Goal: Information Seeking & Learning: Find specific fact

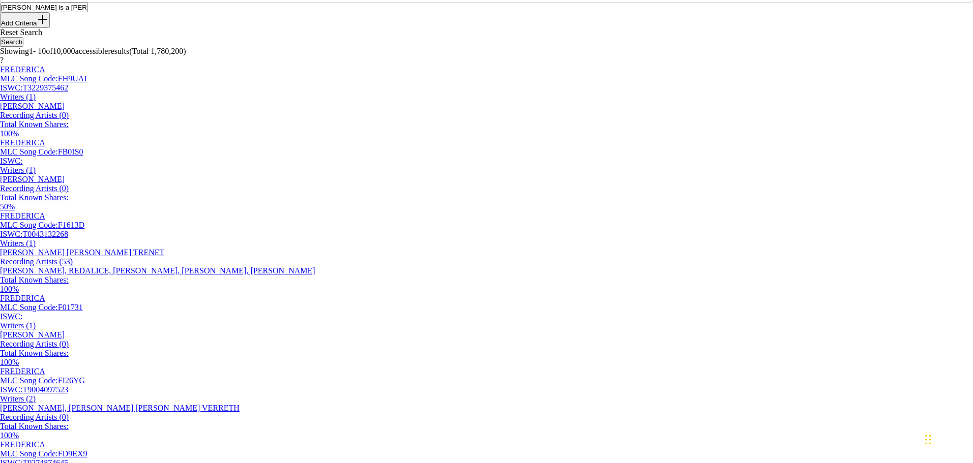
drag, startPoint x: 385, startPoint y: 83, endPoint x: 89, endPoint y: 68, distance: 296.5
click at [89, 68] on main "The MLC Public Work Search The accuracy and completeness of The MLC's data is d…" at bounding box center [486, 425] width 973 height 1050
paste input "Prince Of Darkness"
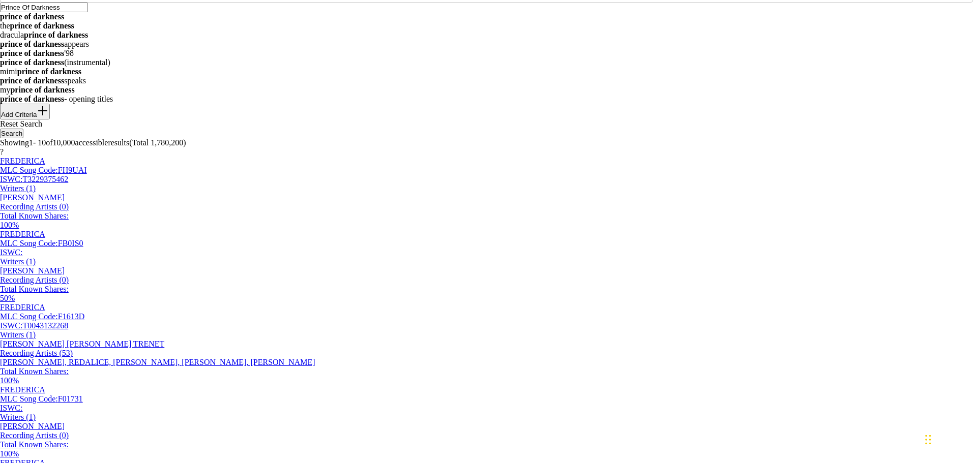
type input "Prince Of Darkness"
click at [50, 120] on button "Add Criteria" at bounding box center [25, 112] width 50 height 16
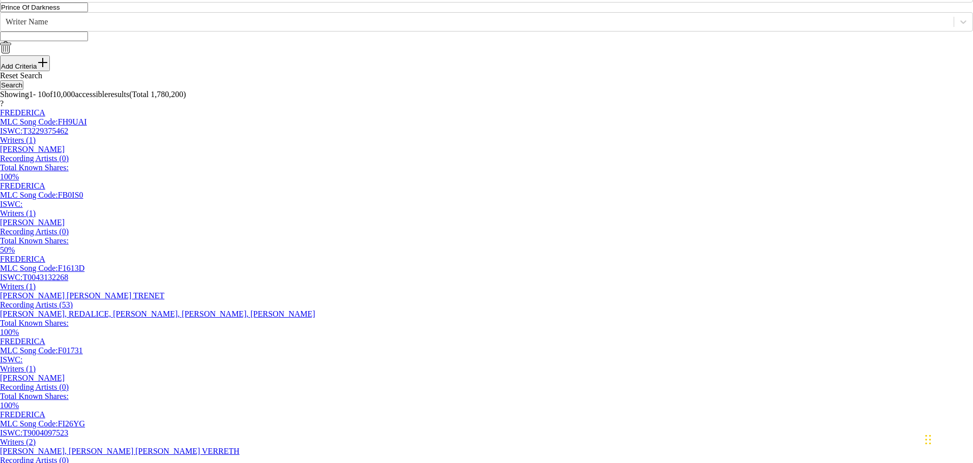
click at [88, 41] on input "Search Form" at bounding box center [44, 37] width 88 height 10
type input "o"
type input "[PERSON_NAME]"
click at [0, 80] on button "Search" at bounding box center [11, 85] width 23 height 10
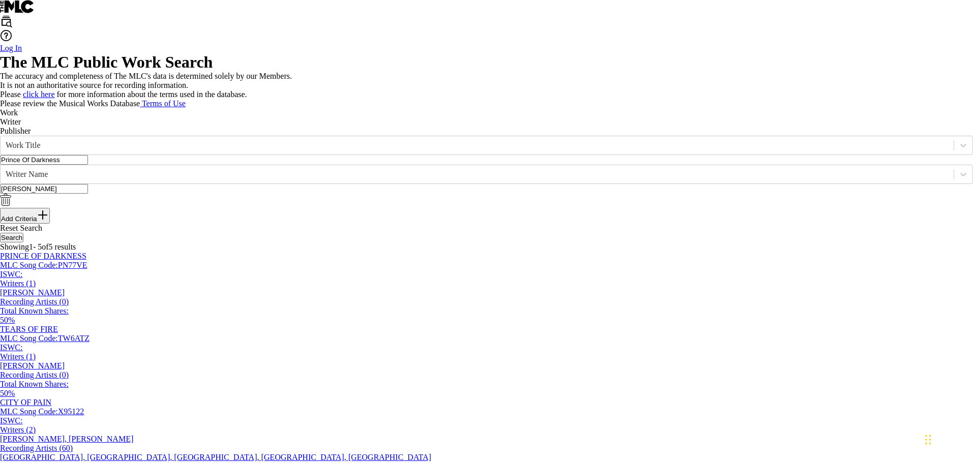
click at [88, 165] on input "Prince Of Darkness" at bounding box center [44, 160] width 88 height 10
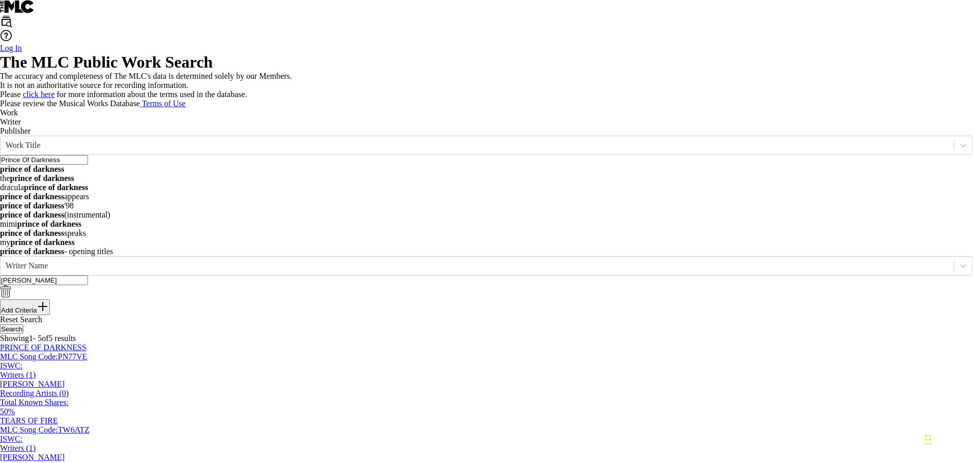
click at [88, 165] on input "Prince Of Darkness" at bounding box center [44, 160] width 88 height 10
